Goal: Communication & Community: Answer question/provide support

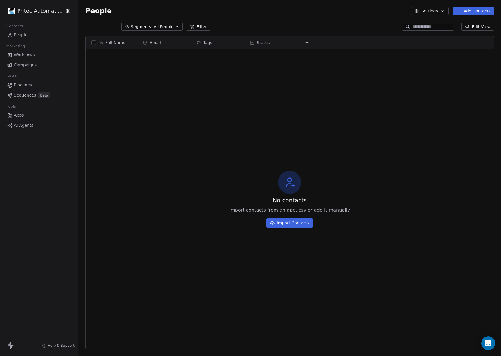
scroll to position [314, 423]
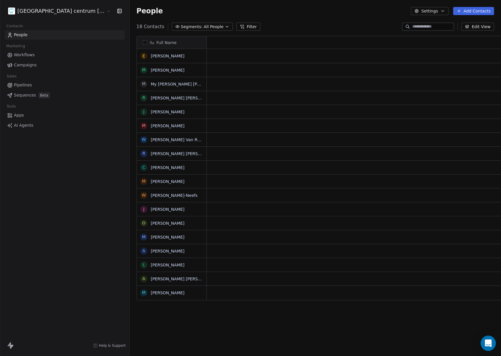
click at [490, 341] on icon "Open Intercom Messenger" at bounding box center [488, 344] width 7 height 8
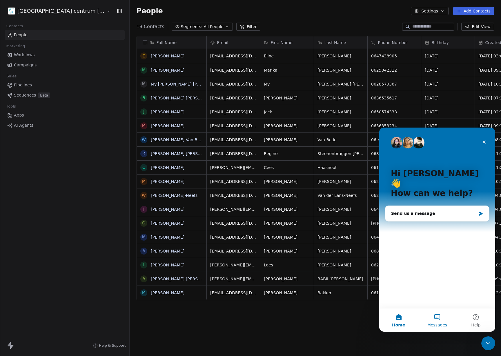
click at [439, 314] on button "Messages" at bounding box center [437, 320] width 39 height 23
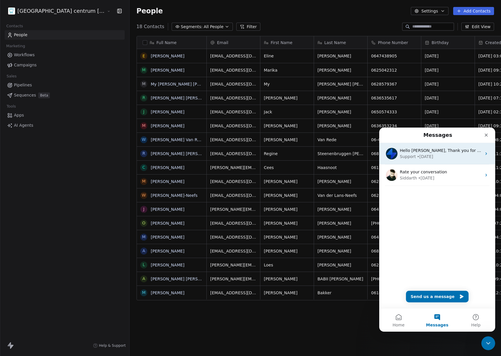
click at [442, 157] on div "Support • [DATE]" at bounding box center [441, 157] width 82 height 6
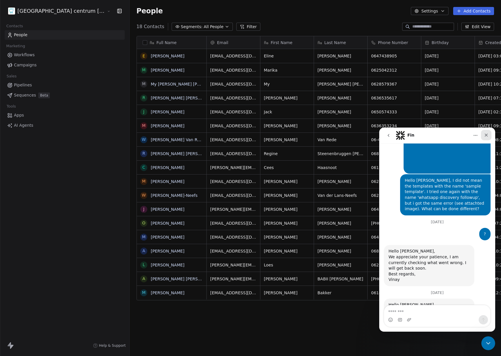
scroll to position [1015, 0]
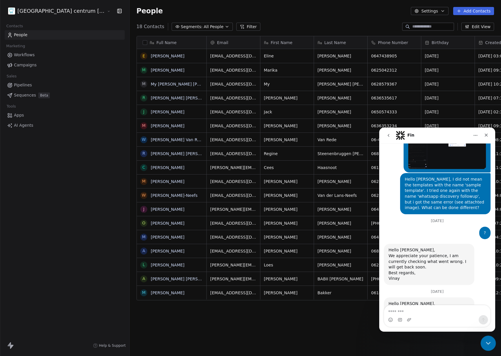
click at [490, 344] on icon "Close Intercom Messenger" at bounding box center [487, 342] width 7 height 7
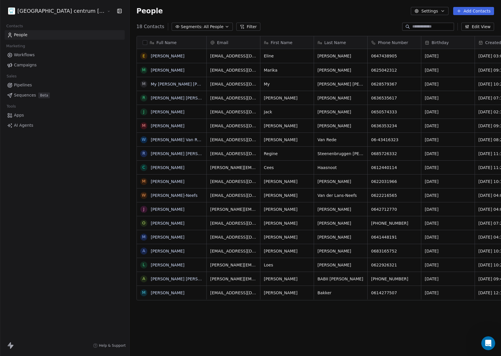
click at [47, 9] on html "Tandheelkundig centrum Sassembourg Contacts People Marketing Workflows Campaign…" at bounding box center [250, 178] width 501 height 356
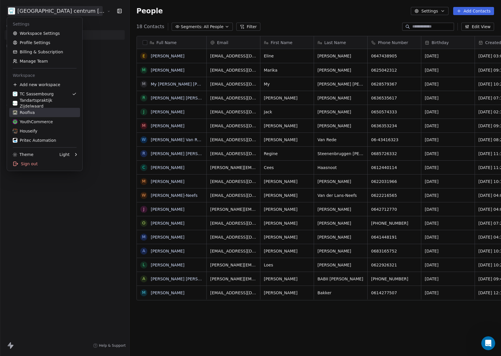
click at [51, 113] on div "Roofiva" at bounding box center [45, 113] width 64 height 6
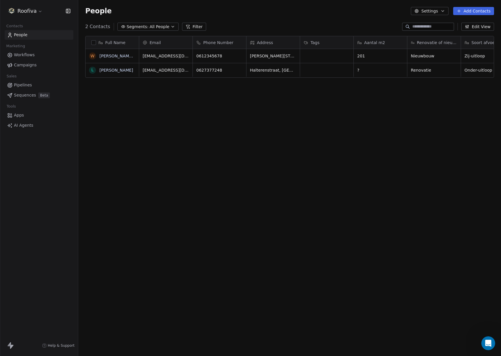
scroll to position [314, 423]
